Goal: Navigation & Orientation: Find specific page/section

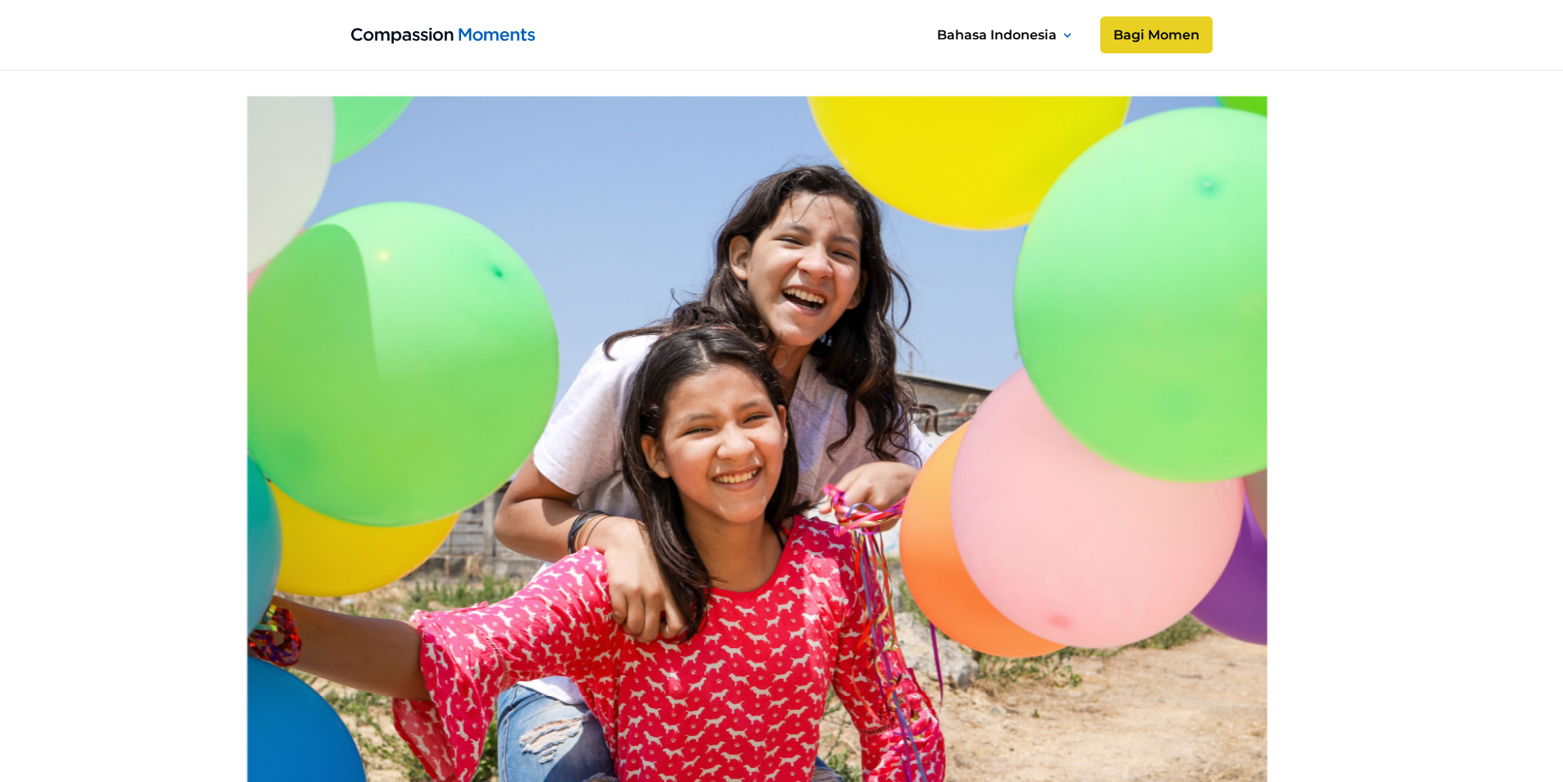
scroll to position [574, 0]
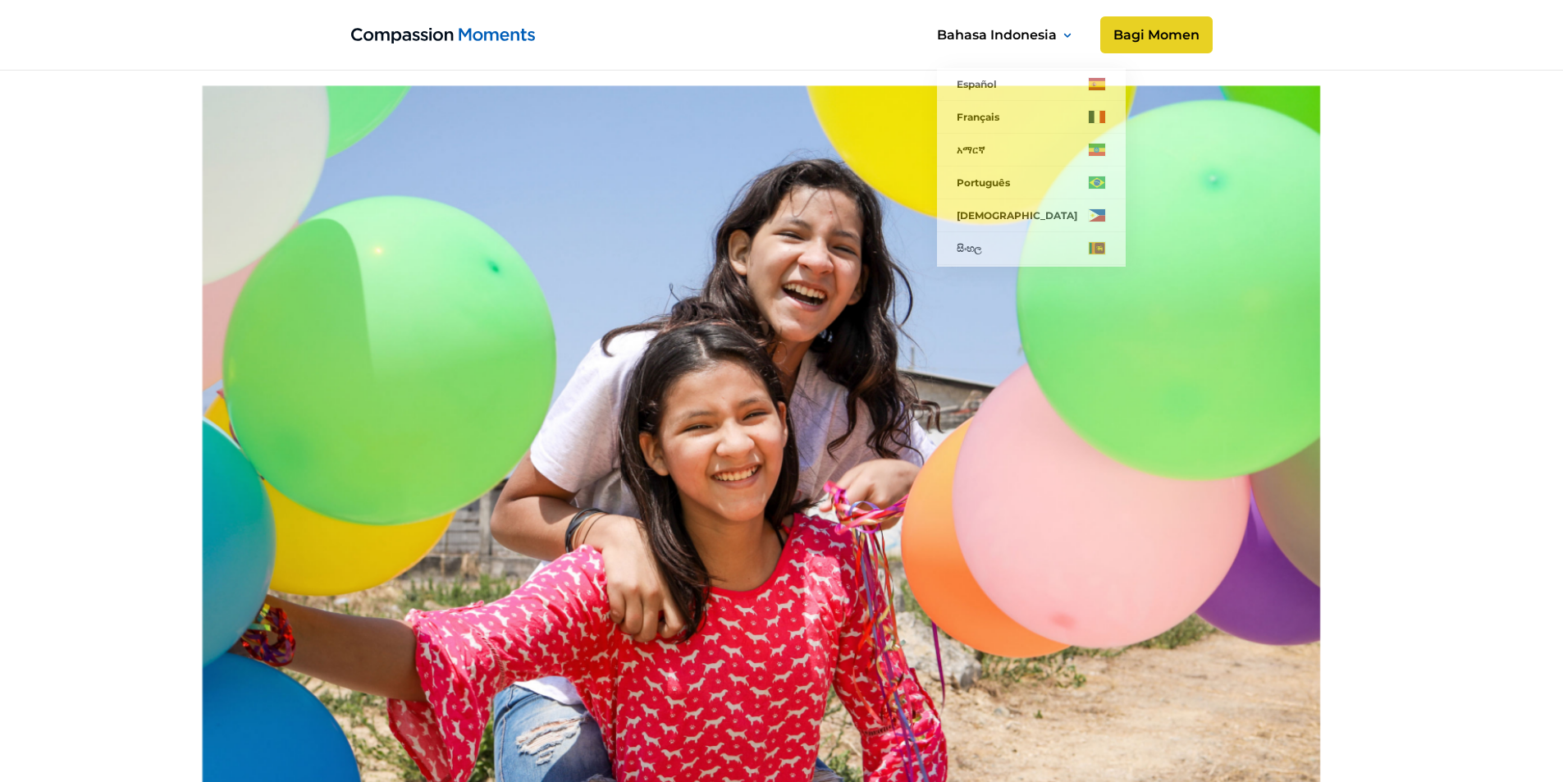
click at [1059, 37] on div "Bahasa Indonesia" at bounding box center [1006, 35] width 155 height 26
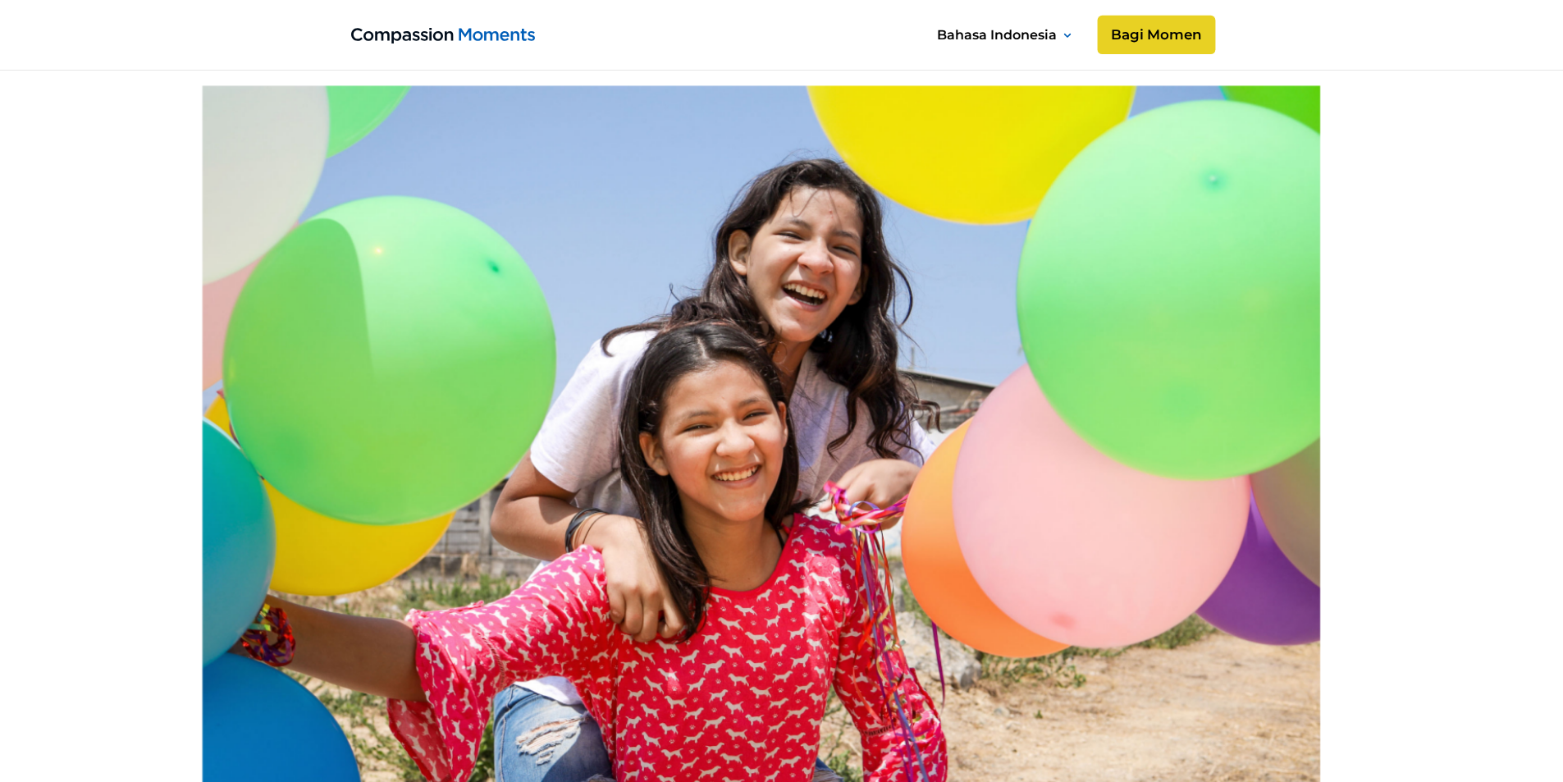
click at [1144, 35] on link "Bagi Momen" at bounding box center [1156, 35] width 118 height 39
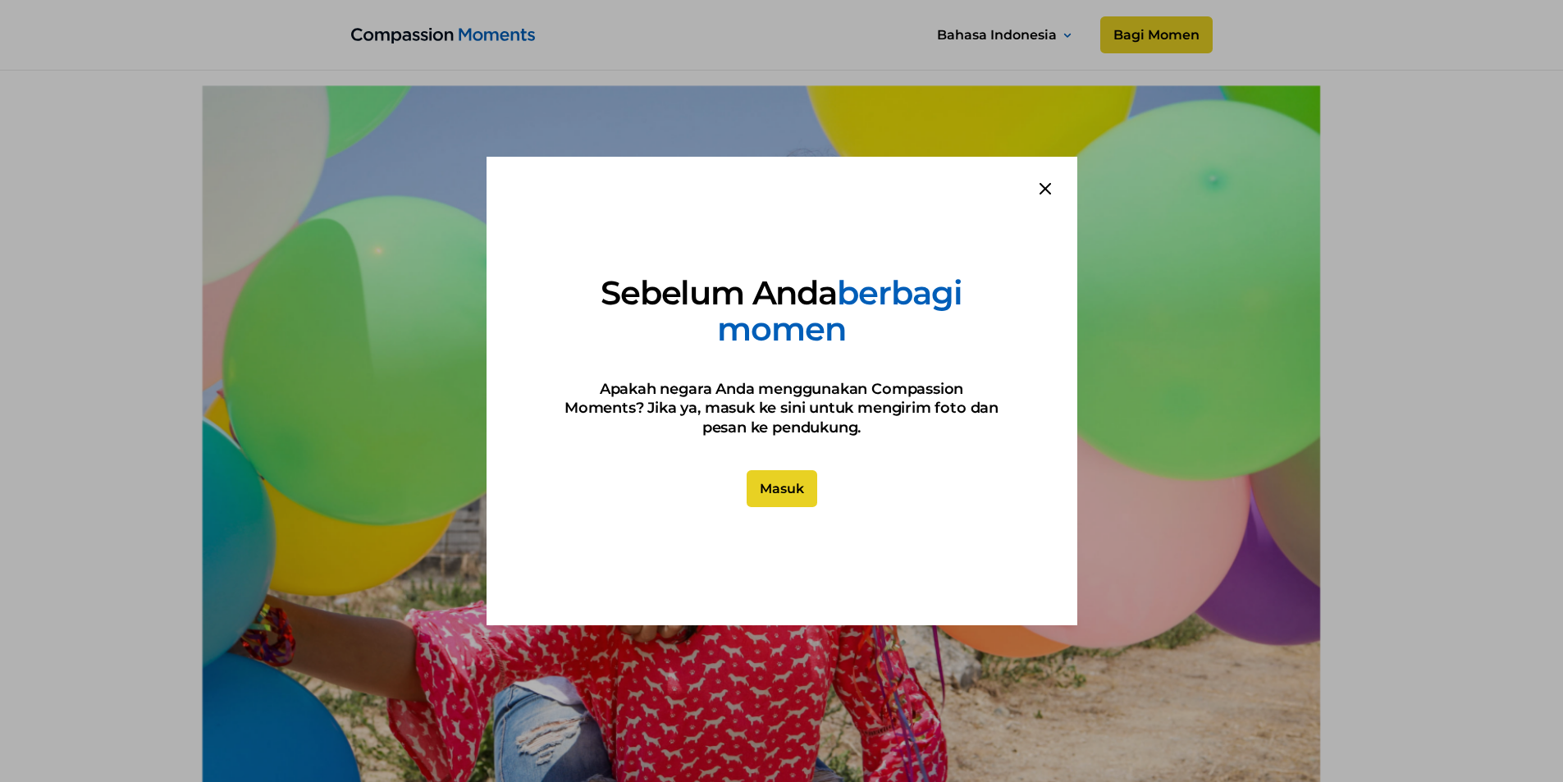
click at [1041, 186] on icon at bounding box center [1044, 188] width 11 height 11
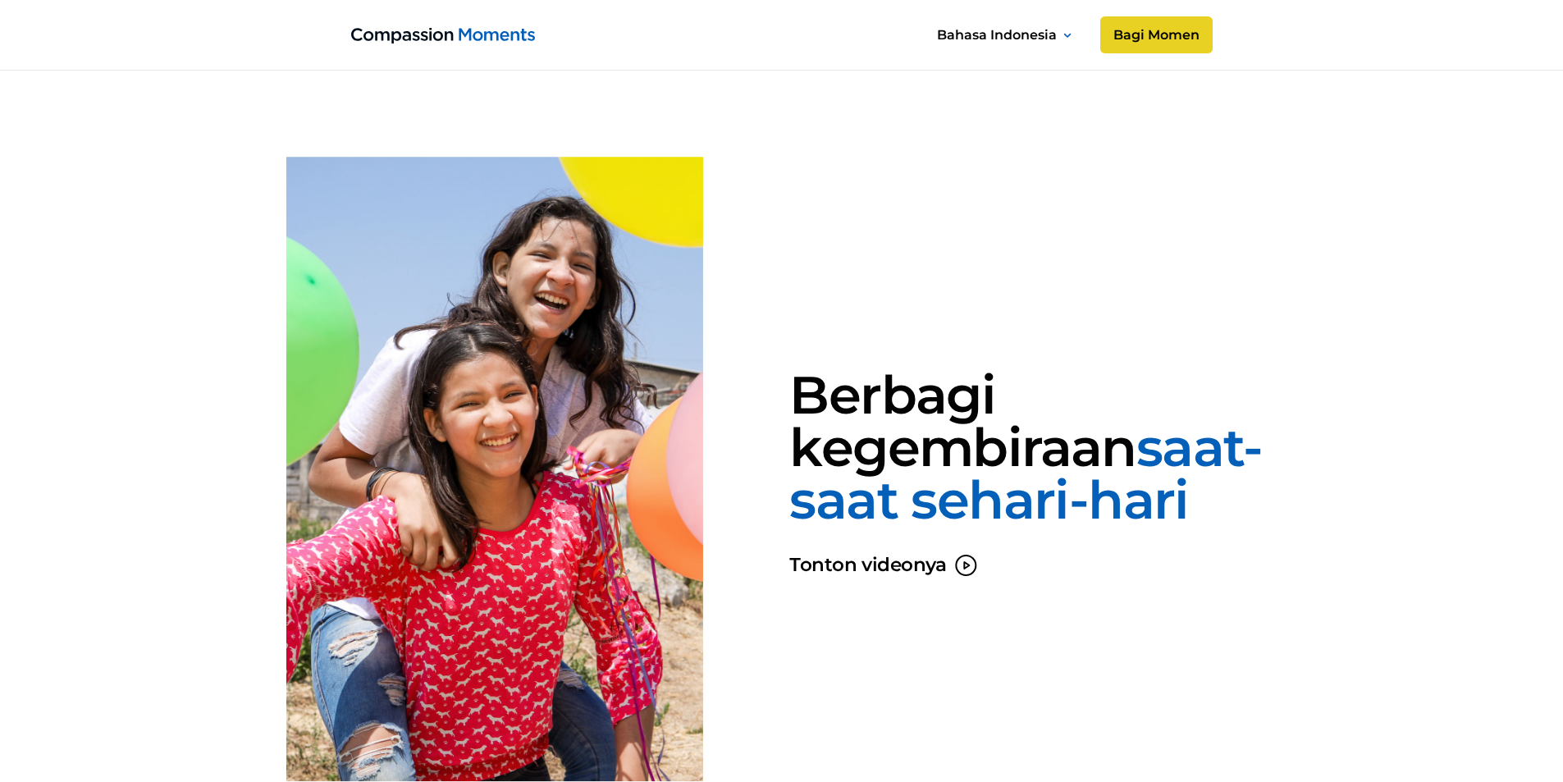
scroll to position [2070, 0]
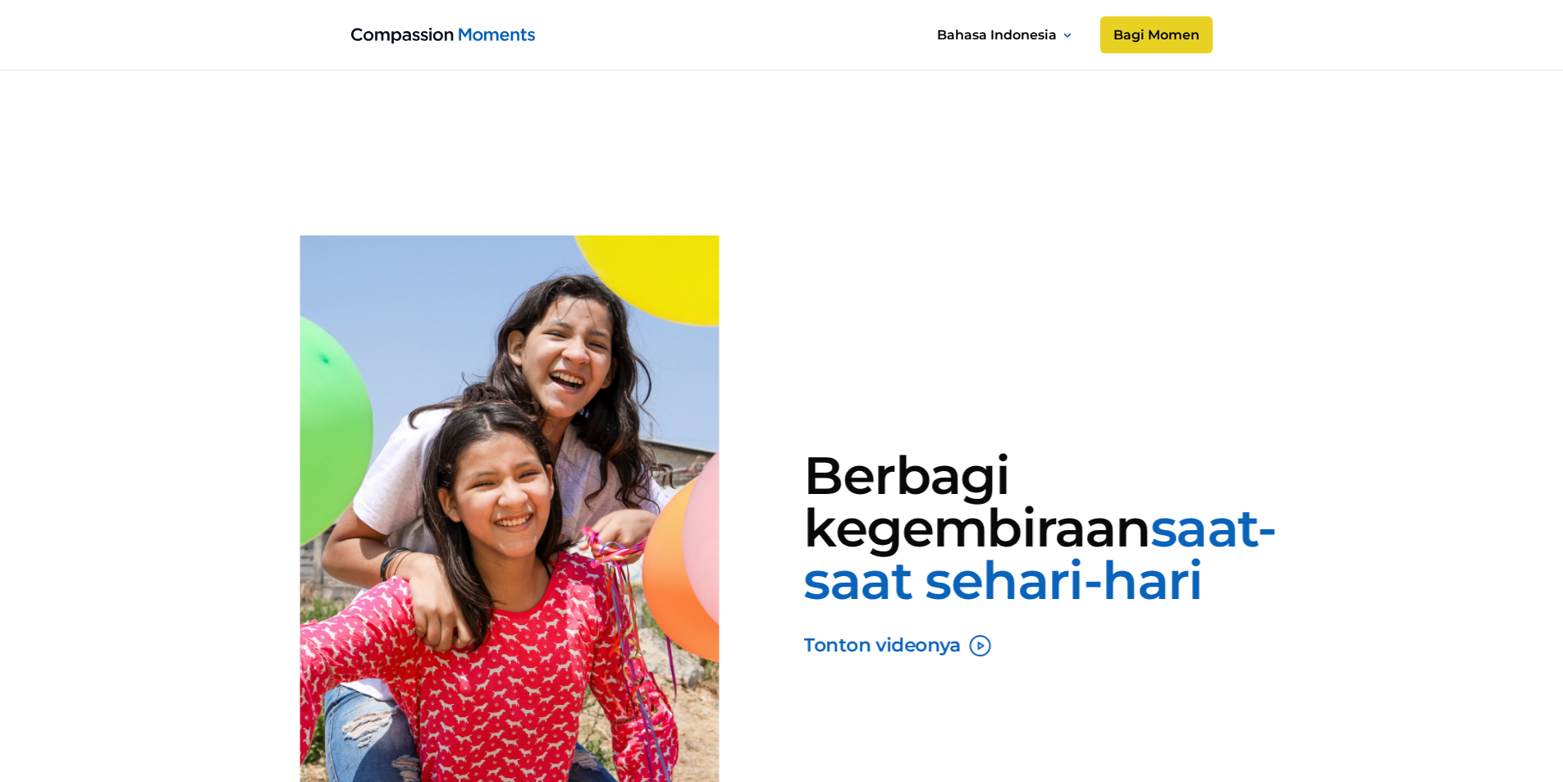
click at [894, 657] on div "Tonton videonya" at bounding box center [881, 646] width 157 height 22
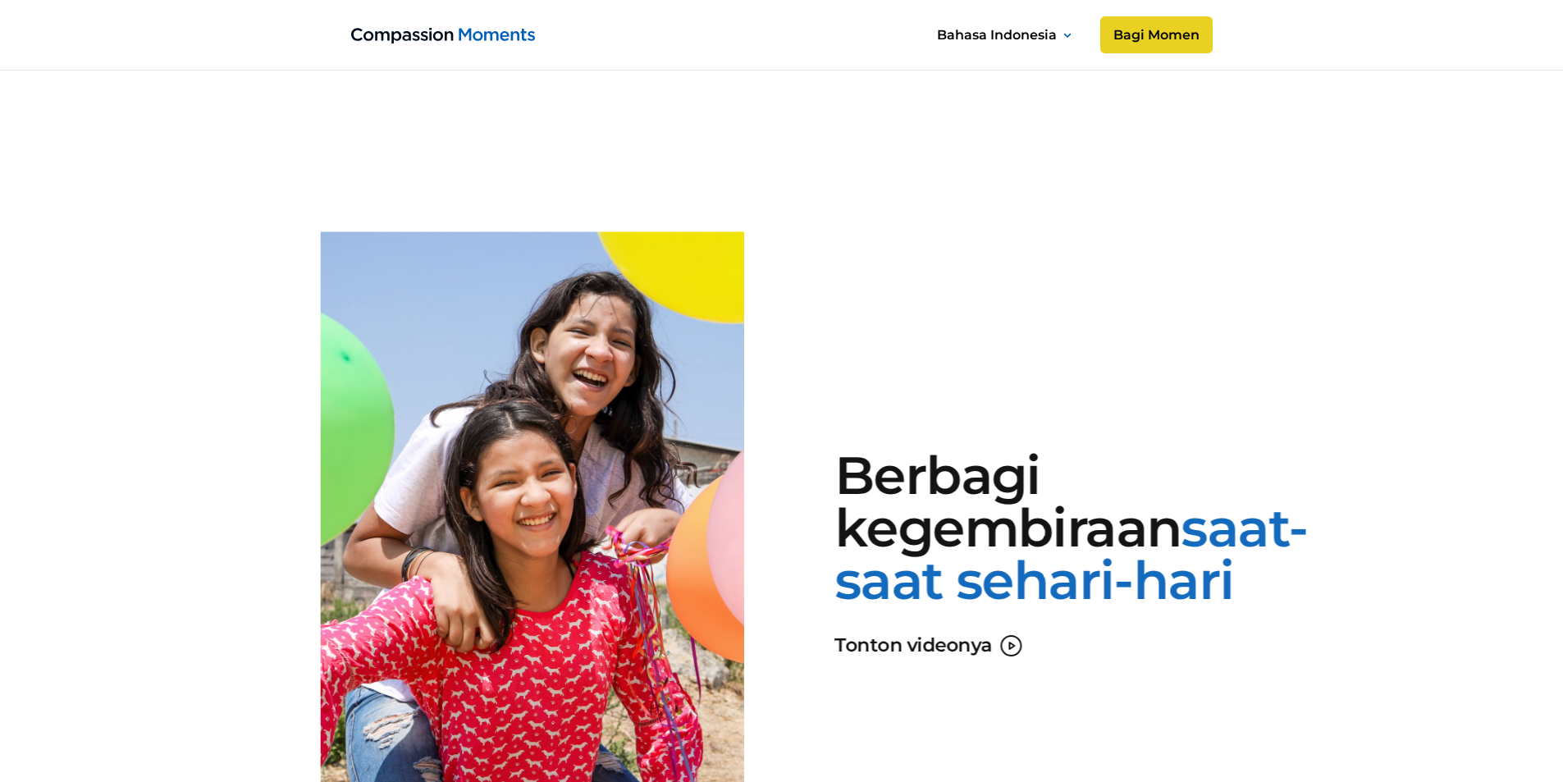
scroll to position [1824, 0]
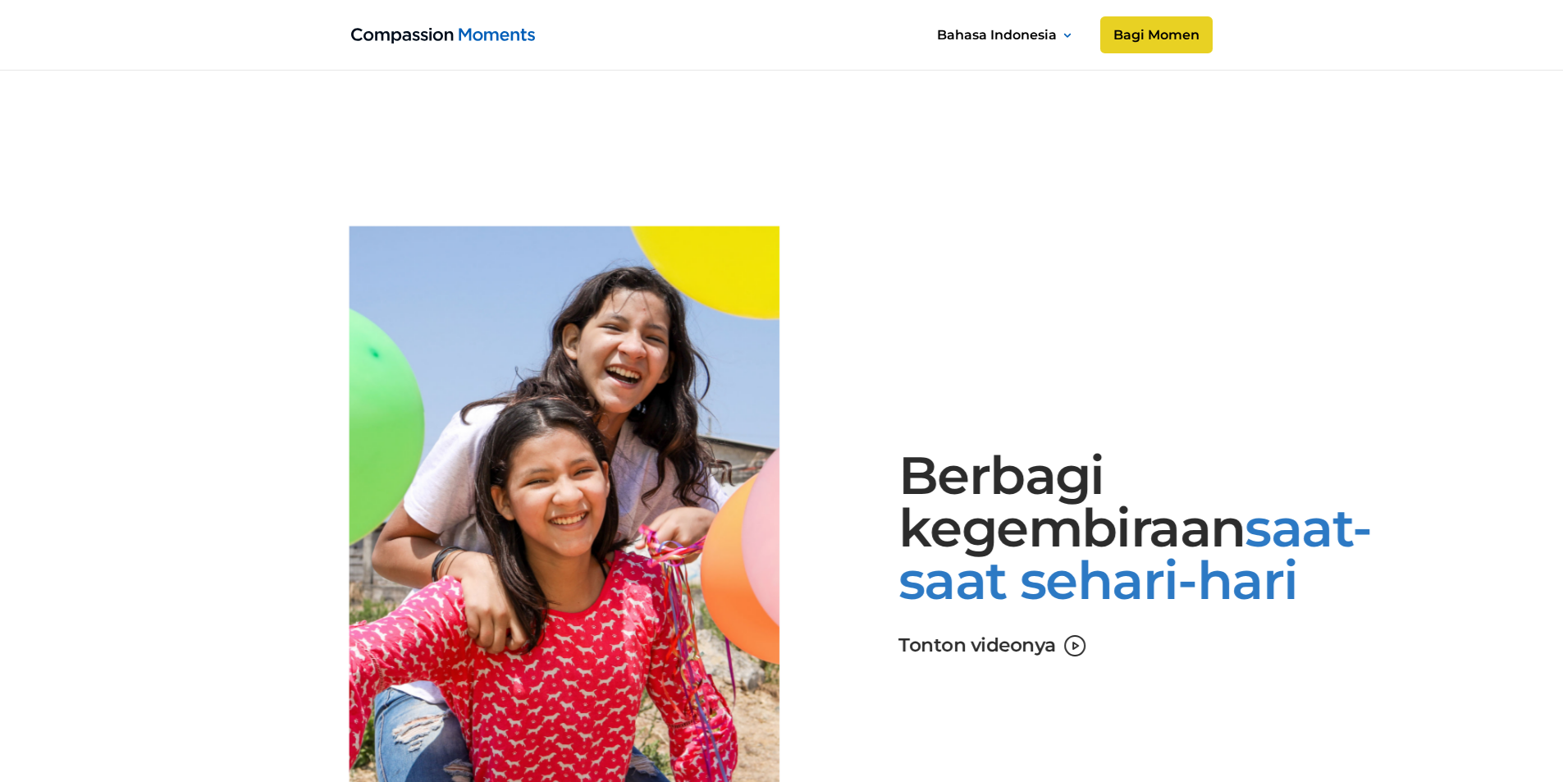
click at [481, 32] on img "home" at bounding box center [443, 36] width 184 height 16
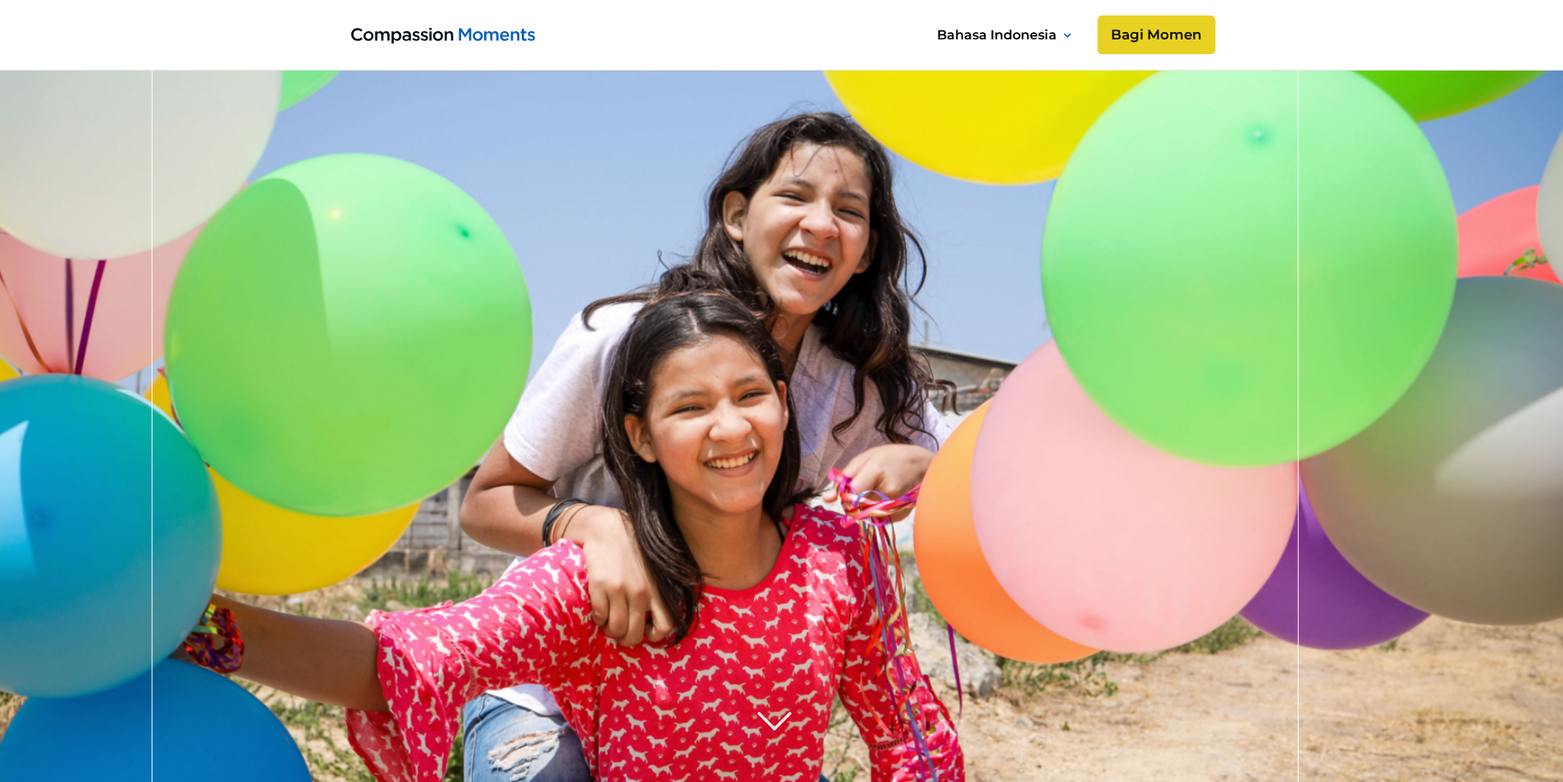
click at [1198, 42] on link "Bagi Momen" at bounding box center [1156, 35] width 118 height 39
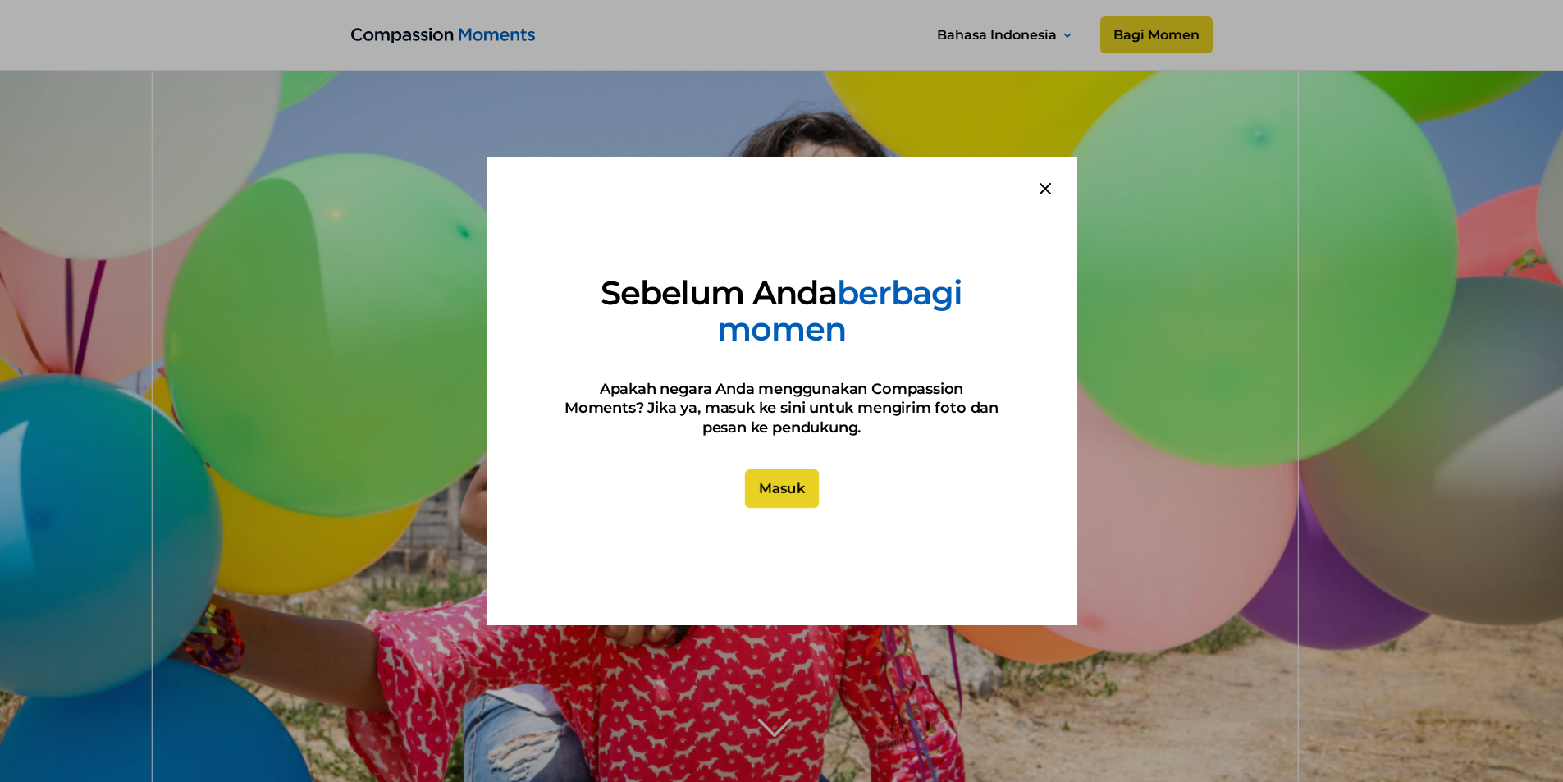
click at [779, 491] on link "Masuk" at bounding box center [781, 488] width 74 height 39
